Goal: Task Accomplishment & Management: Use online tool/utility

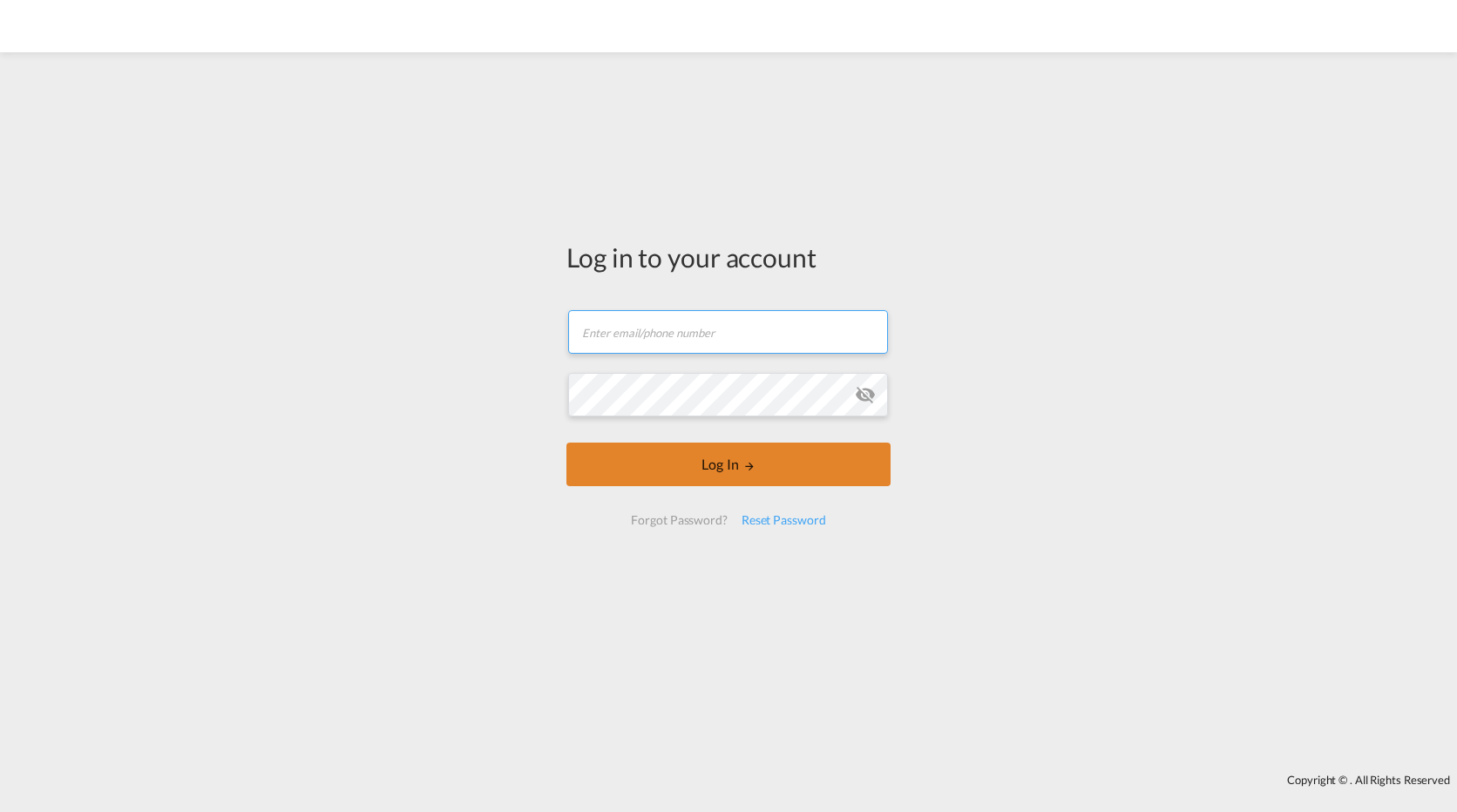
type input "[PERSON_NAME][EMAIL_ADDRESS][PERSON_NAME][DOMAIN_NAME]"
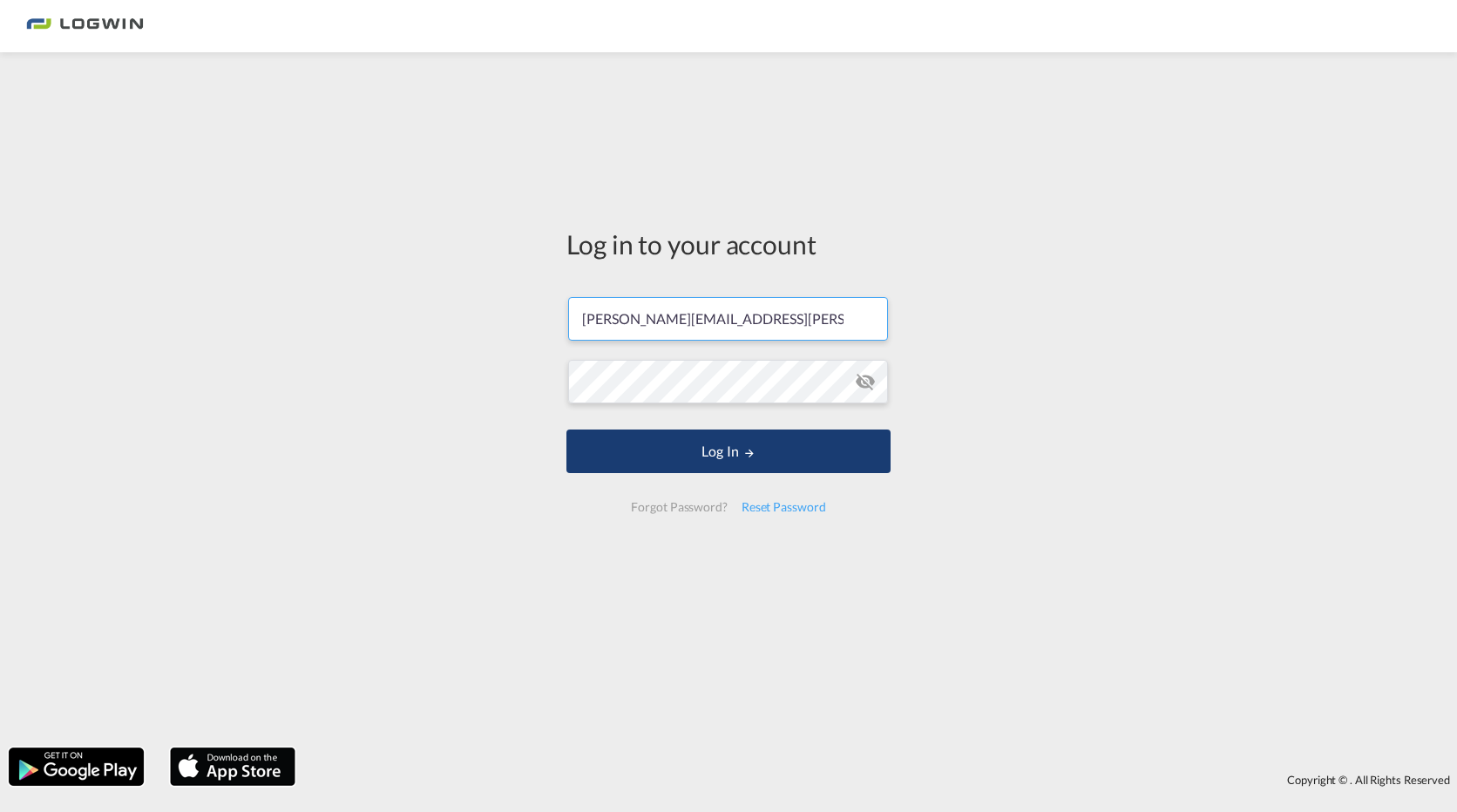
click at [796, 474] on button "Log In" at bounding box center [729, 452] width 325 height 44
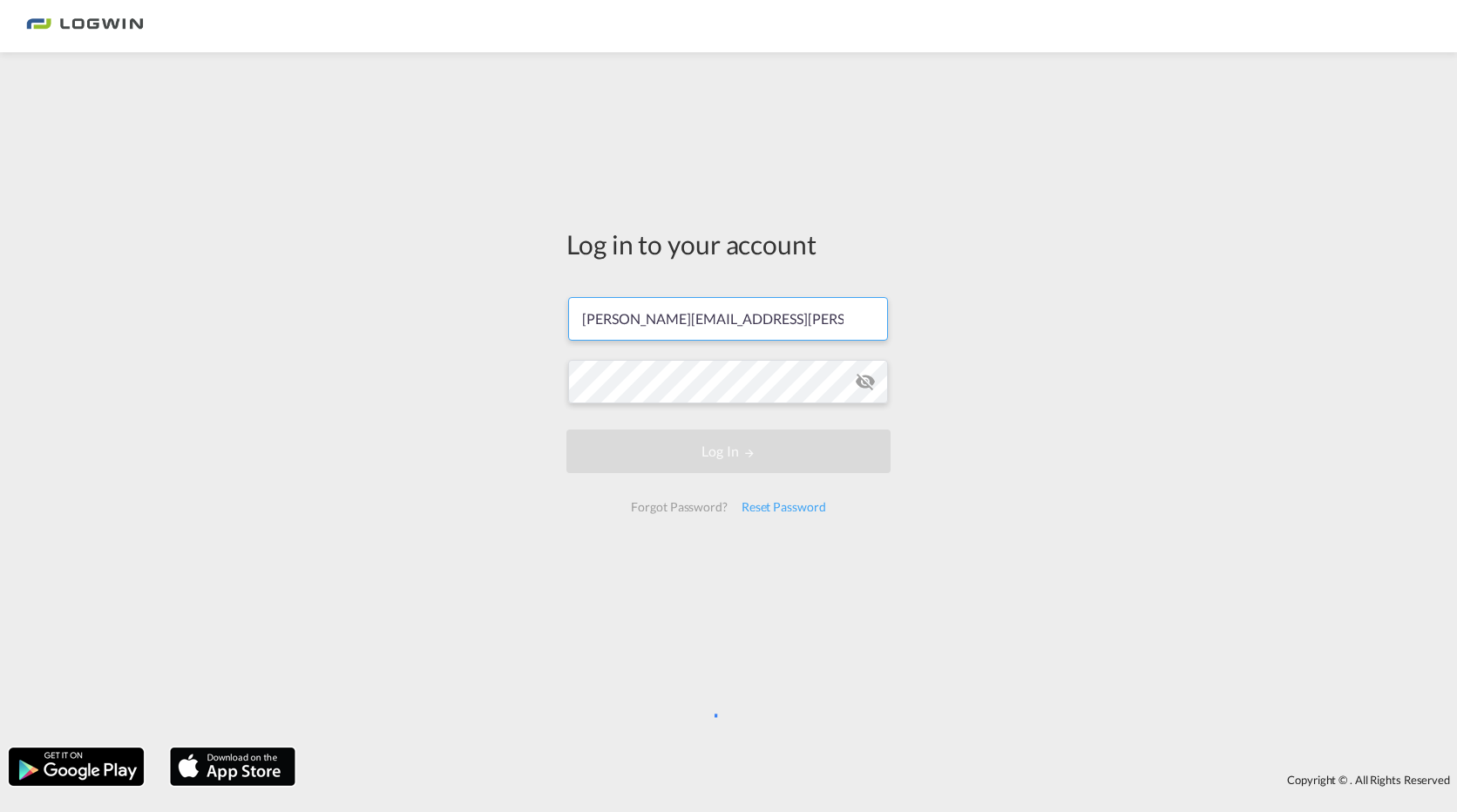
scroll to position [0, 8]
